Goal: Use online tool/utility

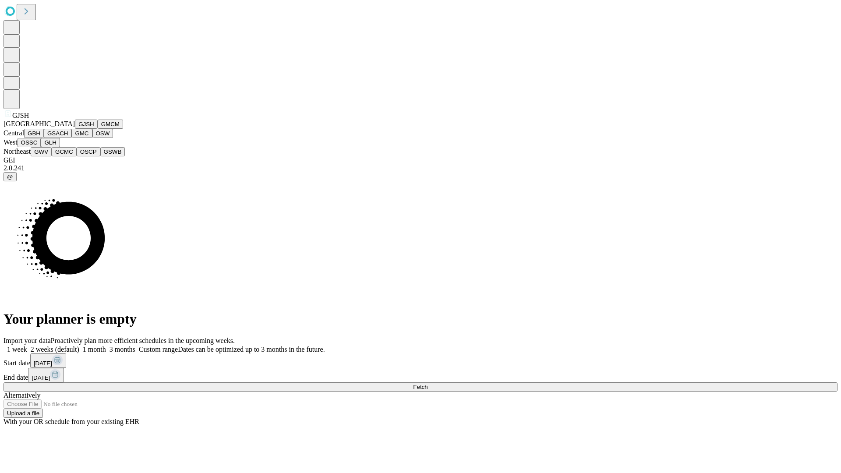
click at [75, 129] on button "GJSH" at bounding box center [86, 124] width 23 height 9
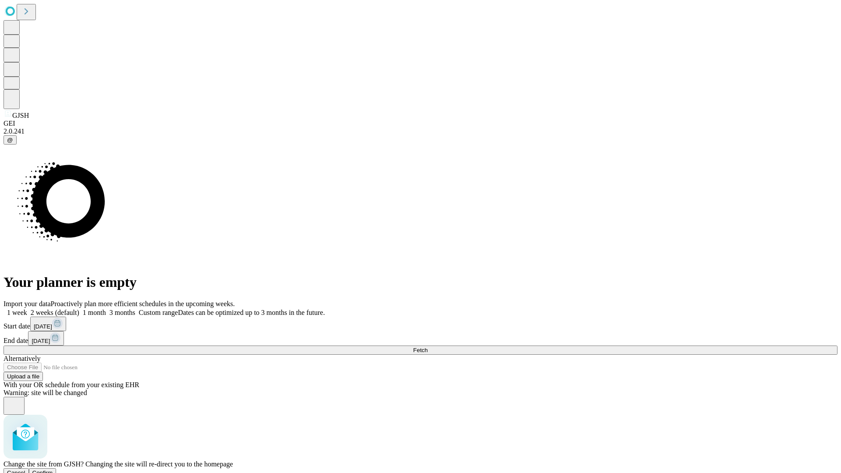
click at [53, 470] on span "Confirm" at bounding box center [42, 473] width 21 height 7
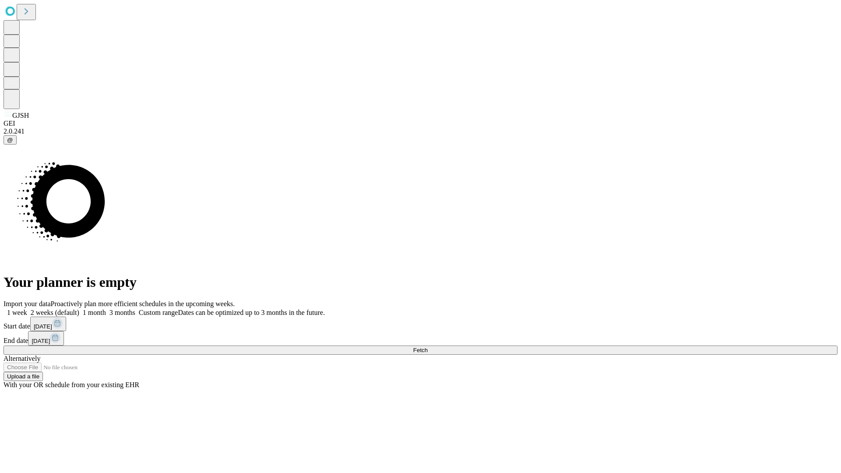
click at [79, 309] on label "2 weeks (default)" at bounding box center [53, 312] width 52 height 7
click at [428, 347] on span "Fetch" at bounding box center [420, 350] width 14 height 7
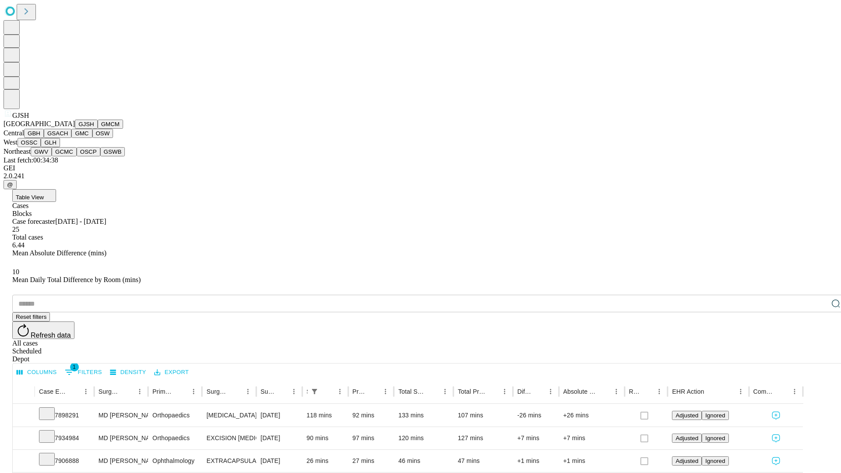
click at [98, 129] on button "GMCM" at bounding box center [110, 124] width 25 height 9
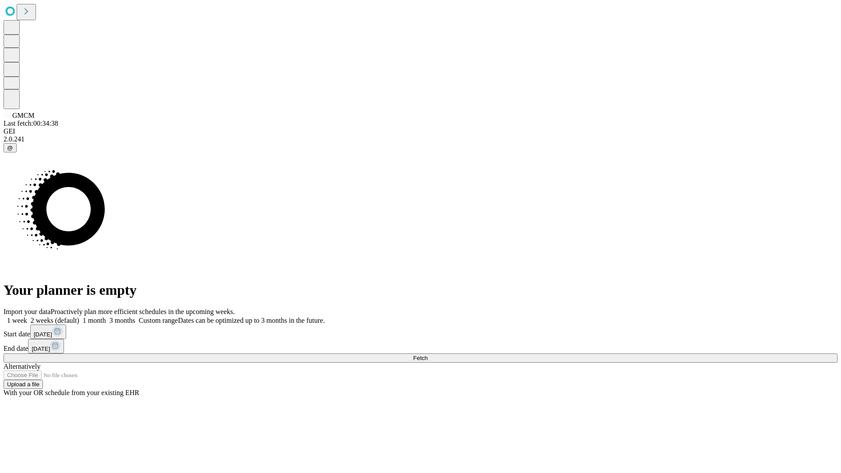
click at [79, 317] on label "2 weeks (default)" at bounding box center [53, 320] width 52 height 7
click at [428, 355] on span "Fetch" at bounding box center [420, 358] width 14 height 7
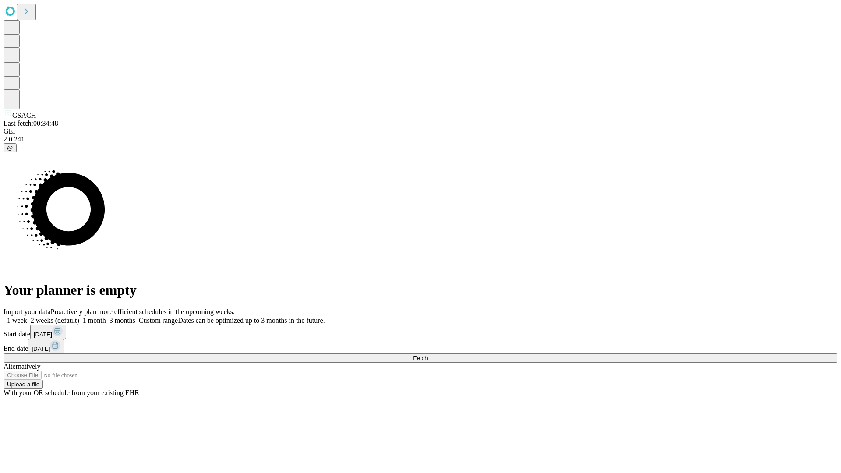
click at [79, 317] on label "2 weeks (default)" at bounding box center [53, 320] width 52 height 7
click at [428, 355] on span "Fetch" at bounding box center [420, 358] width 14 height 7
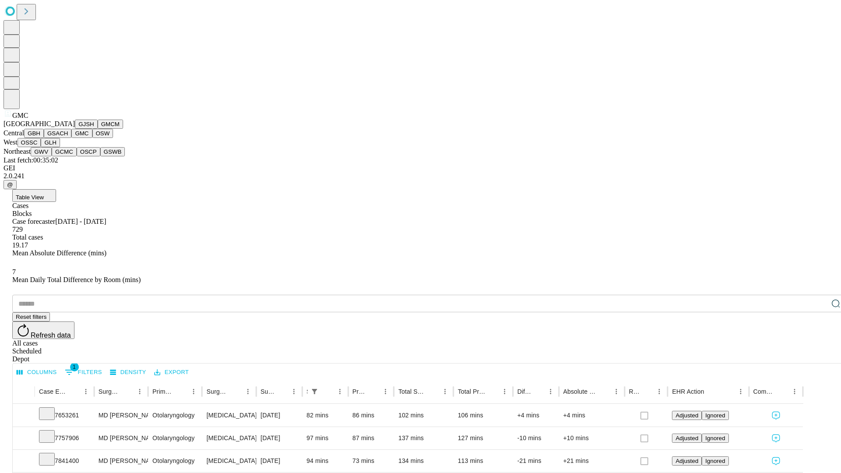
click at [92, 138] on button "OSW" at bounding box center [102, 133] width 21 height 9
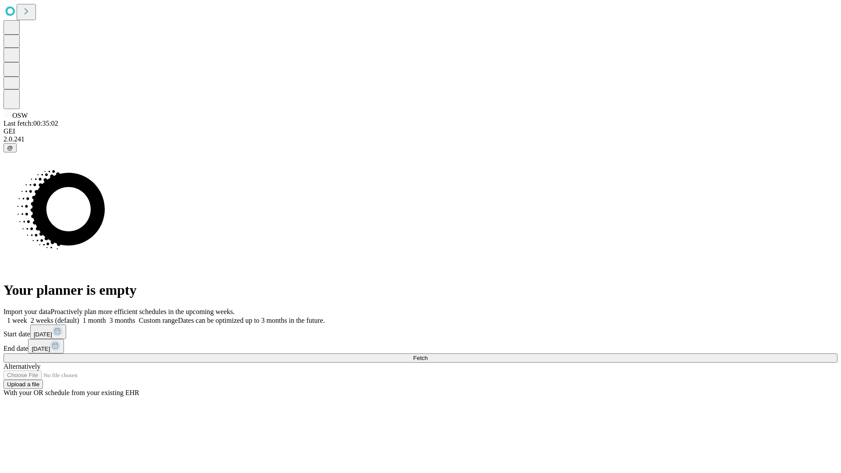
click at [79, 317] on label "2 weeks (default)" at bounding box center [53, 320] width 52 height 7
click at [428, 355] on span "Fetch" at bounding box center [420, 358] width 14 height 7
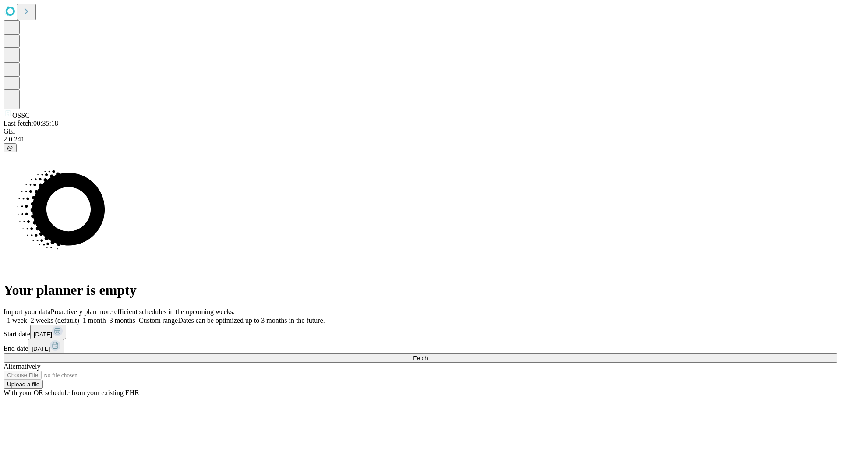
click at [428, 355] on span "Fetch" at bounding box center [420, 358] width 14 height 7
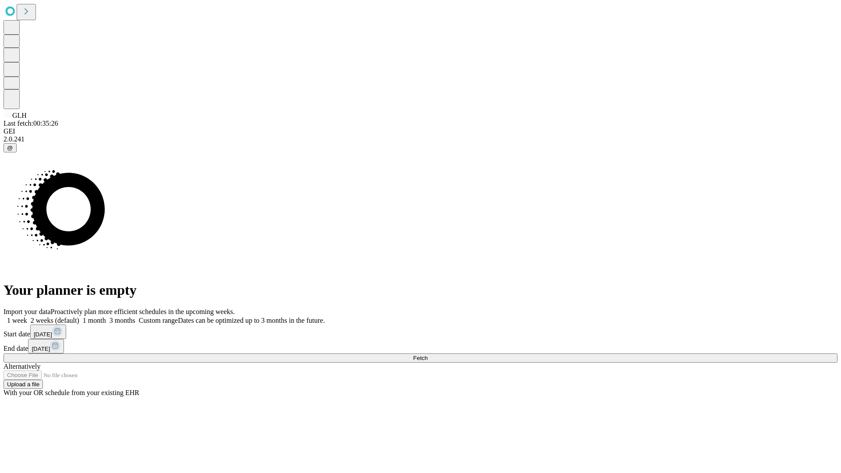
click at [79, 317] on label "2 weeks (default)" at bounding box center [53, 320] width 52 height 7
click at [428, 355] on span "Fetch" at bounding box center [420, 358] width 14 height 7
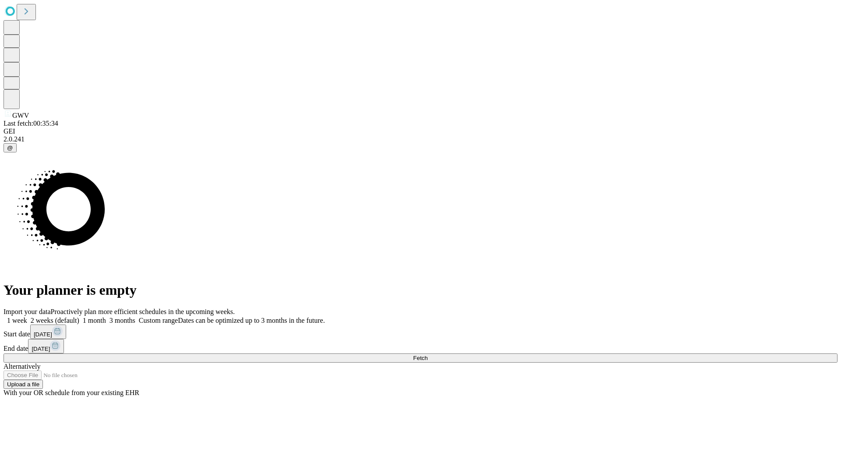
click at [428, 355] on span "Fetch" at bounding box center [420, 358] width 14 height 7
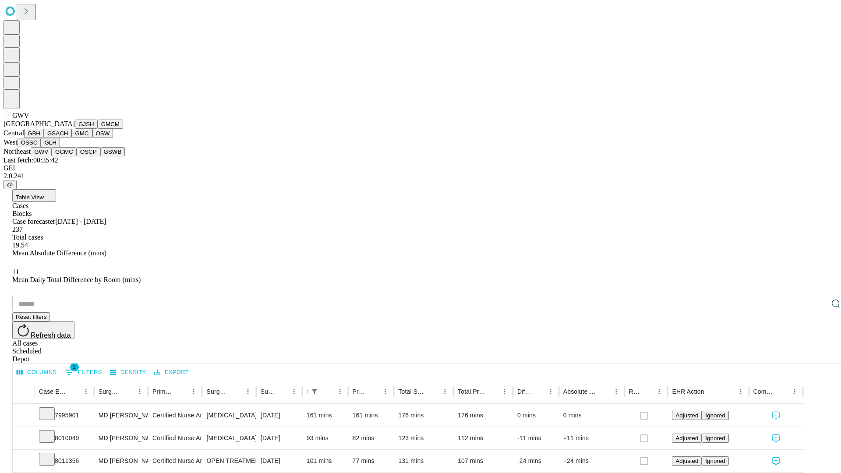
click at [68, 156] on button "GCMC" at bounding box center [64, 151] width 25 height 9
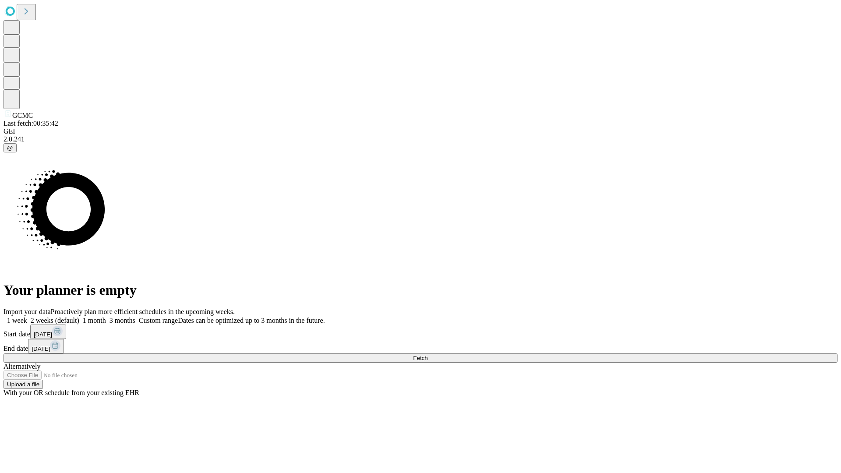
click at [79, 317] on label "2 weeks (default)" at bounding box center [53, 320] width 52 height 7
click at [428, 355] on span "Fetch" at bounding box center [420, 358] width 14 height 7
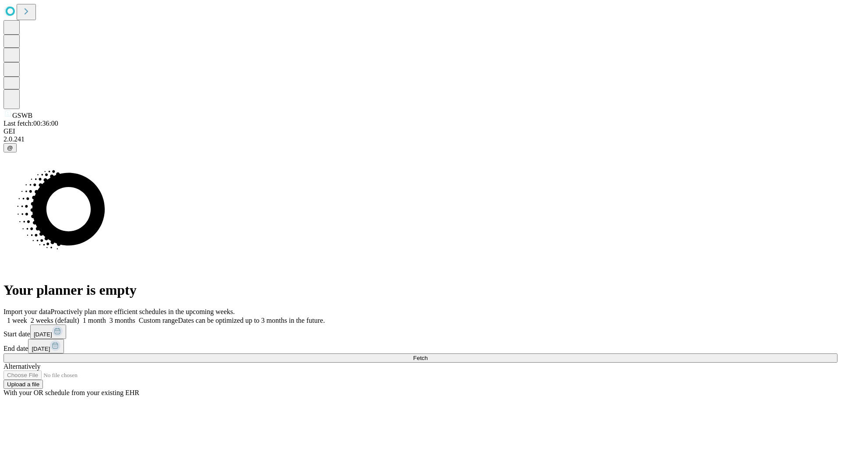
click at [428, 355] on span "Fetch" at bounding box center [420, 358] width 14 height 7
